Goal: Task Accomplishment & Management: Use online tool/utility

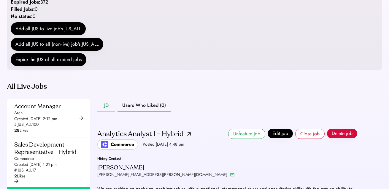
scroll to position [88, 0]
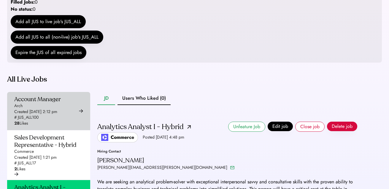
click at [37, 115] on div "Created Aug 6, 2025 2:12 pm" at bounding box center [35, 112] width 43 height 6
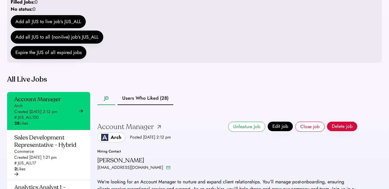
click at [159, 129] on img at bounding box center [159, 127] width 4 height 4
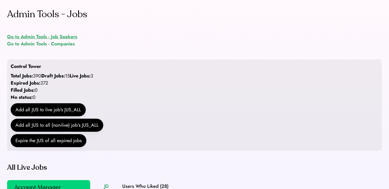
click at [54, 37] on div "Go to Admin Tools - Job Seekers" at bounding box center [42, 36] width 70 height 7
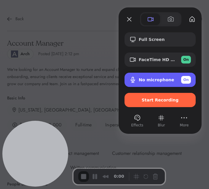
click at [151, 81] on span "No microphone" at bounding box center [157, 79] width 36 height 5
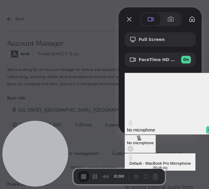
click at [127, 179] on div "AirPods" at bounding box center [134, 181] width 14 height 4
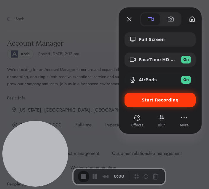
click at [157, 99] on span "Start Recording" at bounding box center [160, 100] width 37 height 5
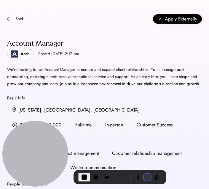
click at [147, 176] on button "Restart Recording" at bounding box center [147, 177] width 7 height 7
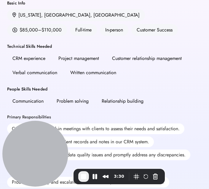
scroll to position [101, 0]
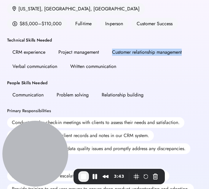
drag, startPoint x: 108, startPoint y: 51, endPoint x: 205, endPoint y: 48, distance: 96.2
click at [205, 49] on div "Back Apply Externally Account Manager Arch Posted Aug 6, 2025 2:12 pm We're loo…" at bounding box center [104, 155] width 209 height 513
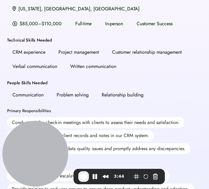
click at [169, 25] on div "New York, NY, USA $85,000–$110,000 Full-time In-person Customer Success" at bounding box center [104, 16] width 195 height 27
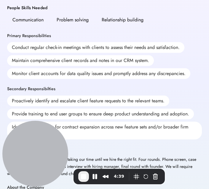
scroll to position [174, 0]
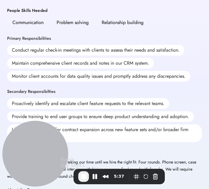
click at [85, 178] on span "End Recording" at bounding box center [83, 176] width 7 height 7
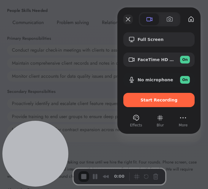
click at [124, 22] on button "Close" at bounding box center [127, 19] width 9 height 9
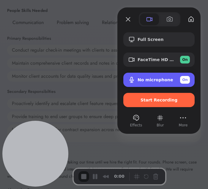
click at [169, 76] on div "No microphone On" at bounding box center [163, 80] width 52 height 8
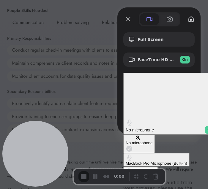
click at [123, 167] on AirPods "Default - AirPods" at bounding box center [140, 173] width 34 height 13
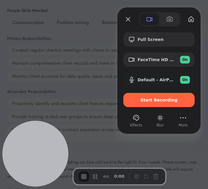
click at [161, 101] on span "Start Recording" at bounding box center [158, 100] width 37 height 5
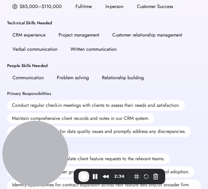
scroll to position [115, 0]
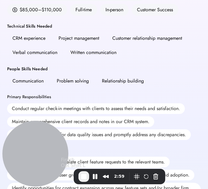
click at [84, 176] on span "End Recording" at bounding box center [83, 176] width 7 height 7
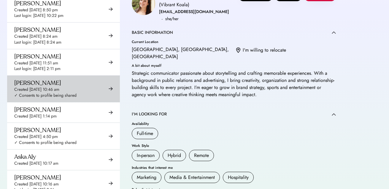
scroll to position [506, 0]
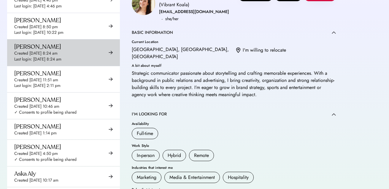
click at [61, 47] on div "Argjend Duka Created Sep 8, 2025 8:24 am Last login: Sep 8, 2025 8:24 am" at bounding box center [37, 52] width 47 height 19
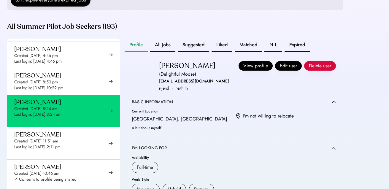
scroll to position [644, 0]
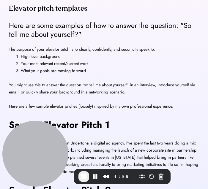
scroll to position [88, 0]
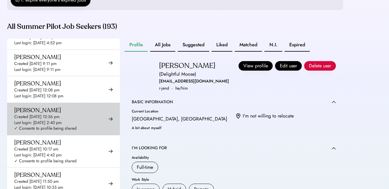
scroll to position [100, 0]
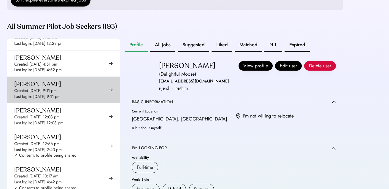
click at [61, 97] on div "[PERSON_NAME] Created [DATE] 9:11 pm Last login: [DATE] 9:11 pm" at bounding box center [37, 89] width 47 height 19
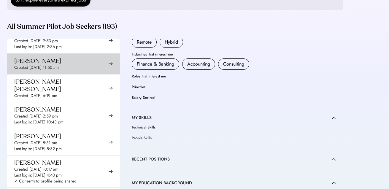
scroll to position [412, 0]
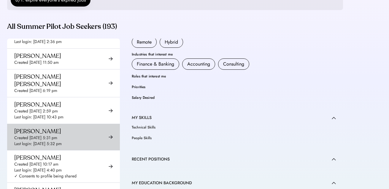
click at [55, 130] on div "[PERSON_NAME]" at bounding box center [37, 131] width 47 height 7
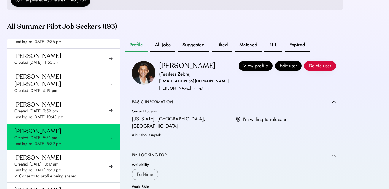
click at [218, 59] on div "Profile All Jobs Suggested Liked Matched N.I. Expired [PERSON_NAME] (Fearless Z…" at bounding box center [234, 157] width 218 height 237
click at [222, 52] on button "Liked" at bounding box center [222, 45] width 21 height 13
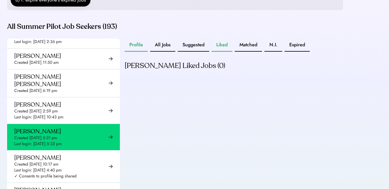
click at [143, 52] on button "Profile" at bounding box center [136, 45] width 23 height 13
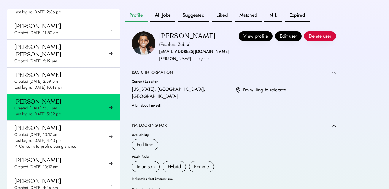
click at [173, 41] on div "[PERSON_NAME]" at bounding box center [187, 35] width 56 height 9
